Goal: Task Accomplishment & Management: Manage account settings

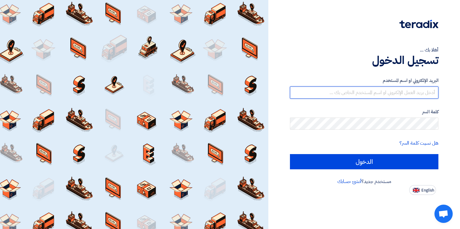
click at [335, 92] on input "text" at bounding box center [364, 92] width 148 height 12
paste input "[EMAIL_ADDRESS][DOMAIN_NAME]"
type input "[EMAIL_ADDRESS][DOMAIN_NAME]"
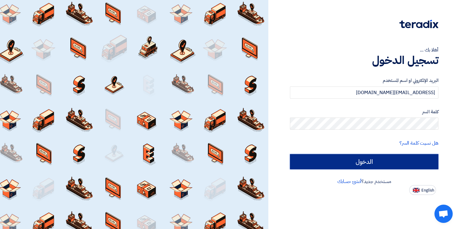
click at [377, 165] on input "الدخول" at bounding box center [364, 161] width 148 height 15
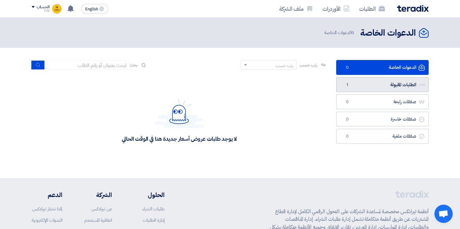
click at [389, 83] on link "الطلبات المقبولة الطلبات المقبولة 1" at bounding box center [382, 84] width 93 height 15
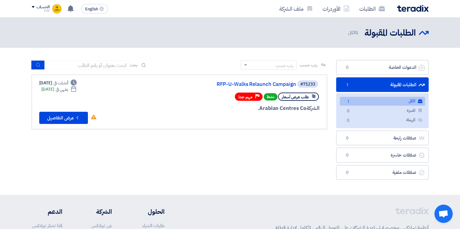
click at [167, 132] on div "رتب حسب رتب حسب بحث مجال الطلب مسؤول المشتريات نوع الطلب" at bounding box center [179, 121] width 305 height 123
